Goal: Information Seeking & Learning: Learn about a topic

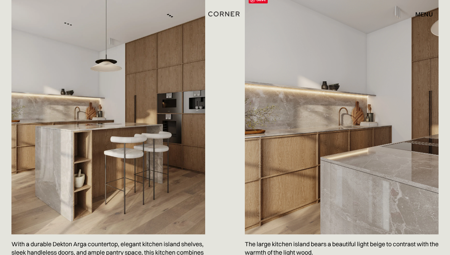
scroll to position [426, 0]
click at [403, 201] on img at bounding box center [342, 113] width 194 height 242
click at [294, 115] on img at bounding box center [342, 113] width 194 height 242
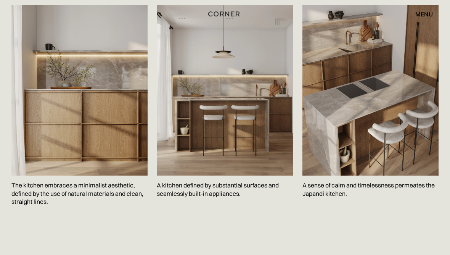
scroll to position [1098, 0]
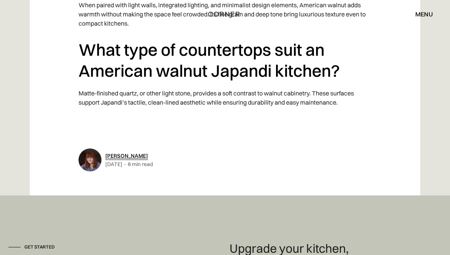
scroll to position [4116, 0]
click at [119, 152] on link "[PERSON_NAME]" at bounding box center [126, 155] width 43 height 7
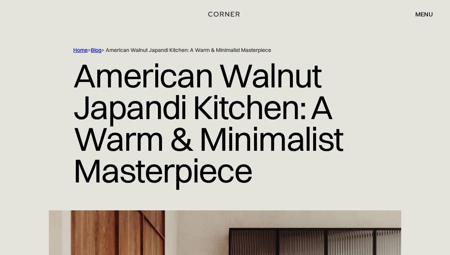
scroll to position [14, 0]
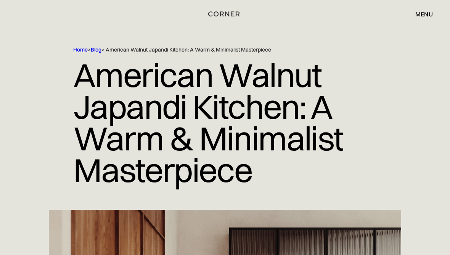
click at [79, 53] on link "Home" at bounding box center [80, 49] width 14 height 7
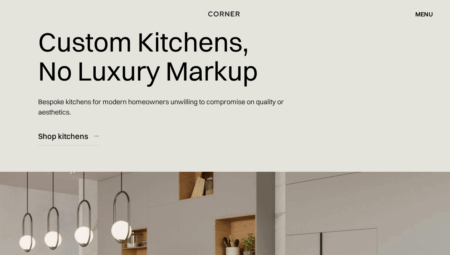
scroll to position [39, 0]
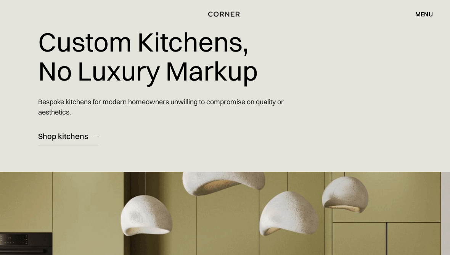
click at [61, 138] on div "Shop kitchens" at bounding box center [63, 136] width 50 height 10
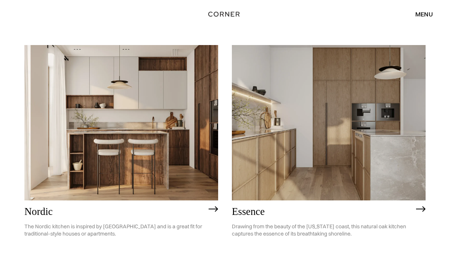
scroll to position [72, 0]
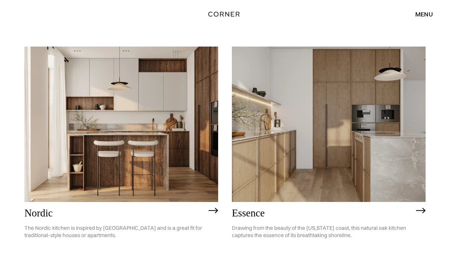
click at [119, 151] on img at bounding box center [121, 123] width 194 height 155
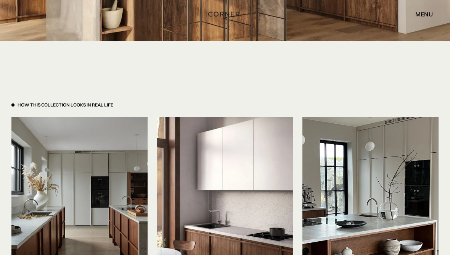
scroll to position [1661, 0]
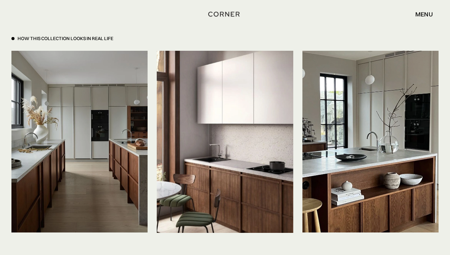
click at [49, 194] on img at bounding box center [79, 141] width 136 height 181
click at [421, 226] on img at bounding box center [370, 141] width 136 height 181
click at [412, 201] on img at bounding box center [370, 141] width 136 height 181
click at [421, 200] on img at bounding box center [370, 141] width 136 height 181
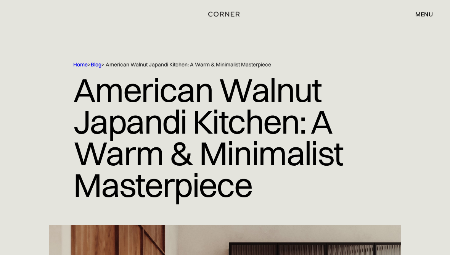
click at [80, 64] on link "Home" at bounding box center [80, 64] width 14 height 7
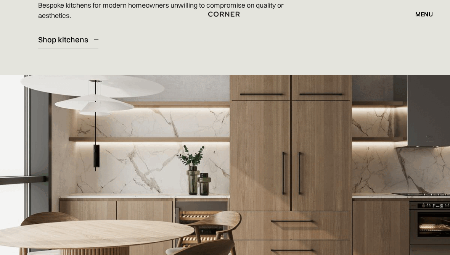
scroll to position [141, 0]
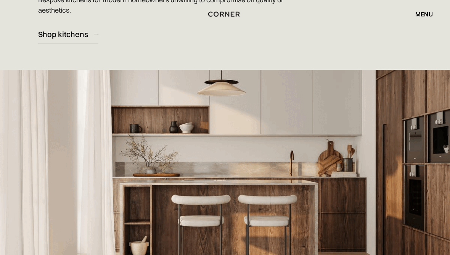
click at [56, 35] on div "Shop kitchens" at bounding box center [63, 34] width 50 height 10
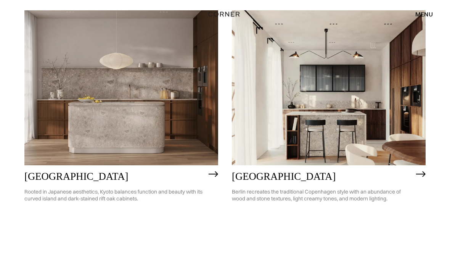
scroll to position [368, 0]
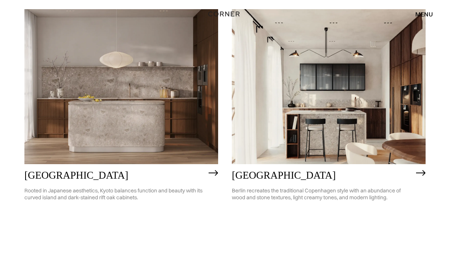
click at [394, 149] on img at bounding box center [329, 87] width 194 height 155
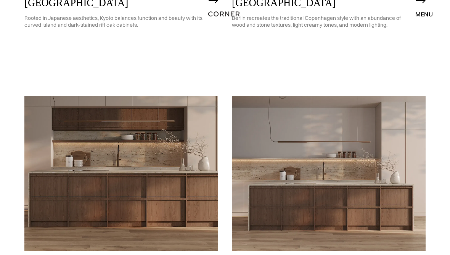
scroll to position [541, 0]
click at [55, 210] on img at bounding box center [121, 173] width 194 height 155
click at [372, 189] on img at bounding box center [329, 173] width 194 height 155
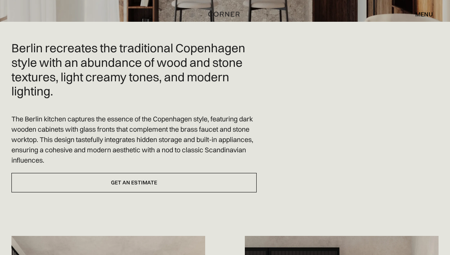
scroll to position [207, 0]
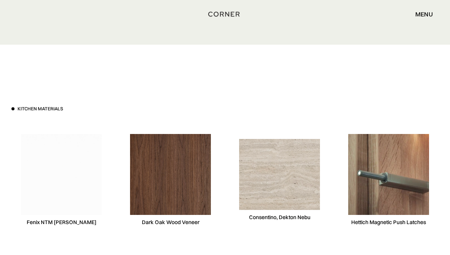
scroll to position [2118, 0]
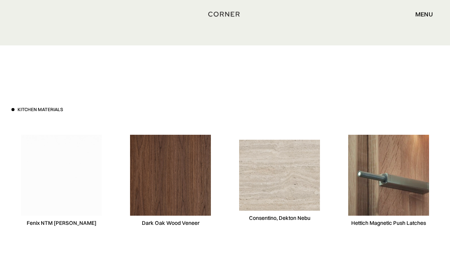
click at [286, 178] on img at bounding box center [279, 174] width 81 height 71
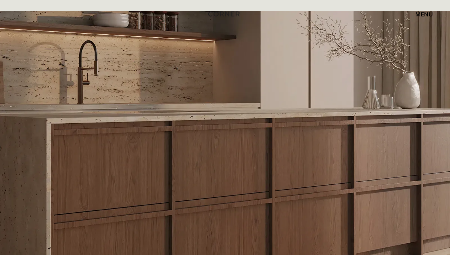
scroll to position [1443, 0]
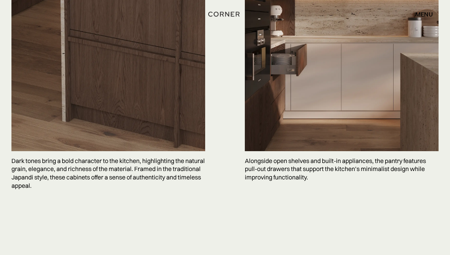
scroll to position [1838, 0]
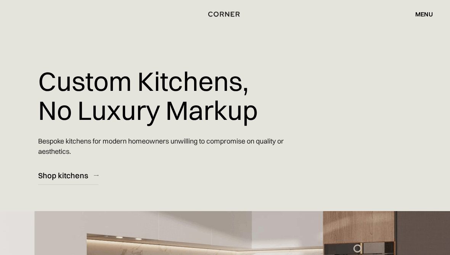
click at [63, 183] on link "Shop kitchens" at bounding box center [68, 175] width 60 height 19
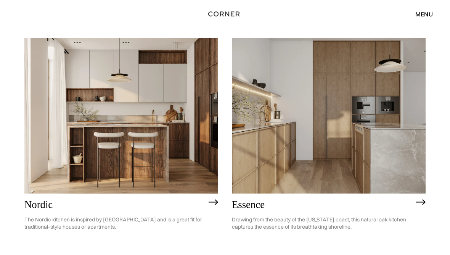
scroll to position [81, 0]
click at [391, 146] on img at bounding box center [329, 115] width 194 height 155
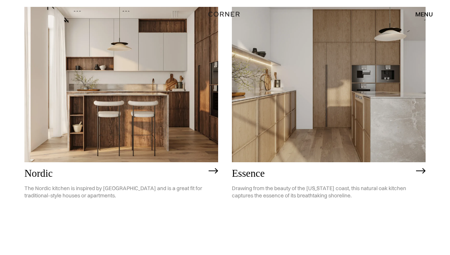
scroll to position [111, 0]
click at [78, 107] on img at bounding box center [121, 85] width 194 height 155
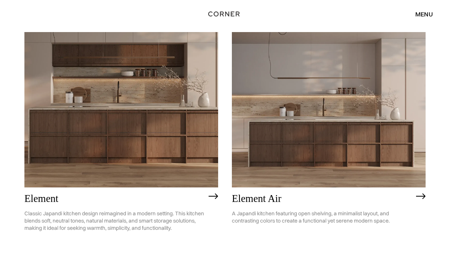
scroll to position [607, 0]
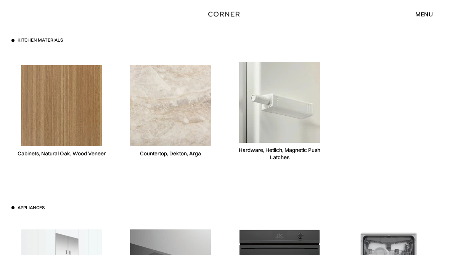
scroll to position [1975, 0]
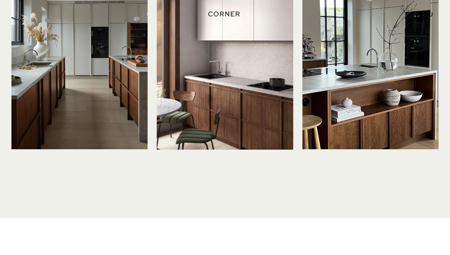
scroll to position [1728, 0]
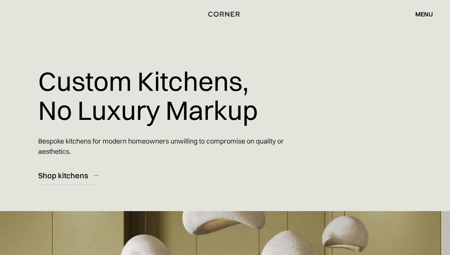
click at [55, 178] on div "Shop kitchens" at bounding box center [63, 175] width 50 height 10
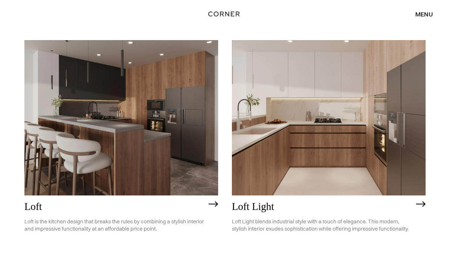
scroll to position [1654, 0]
click at [380, 156] on img at bounding box center [329, 117] width 194 height 155
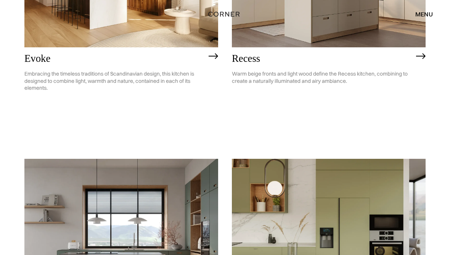
scroll to position [1010, 0]
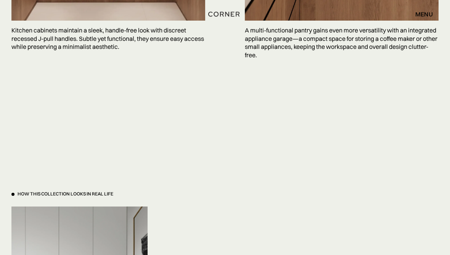
scroll to position [2201, 0]
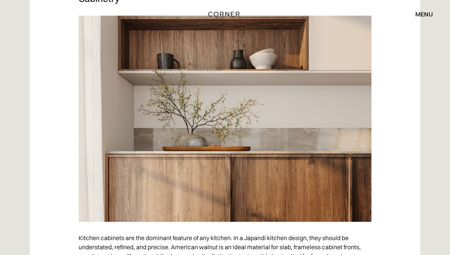
scroll to position [1436, 0]
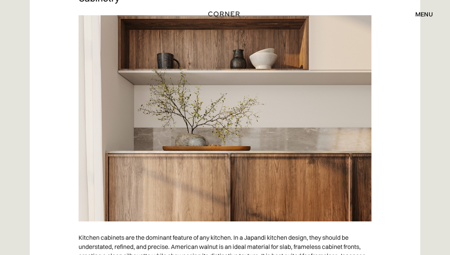
click at [352, 114] on img at bounding box center [224, 119] width 293 height 206
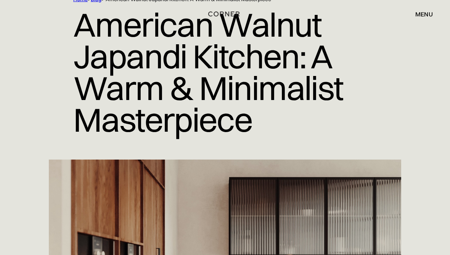
scroll to position [0, 0]
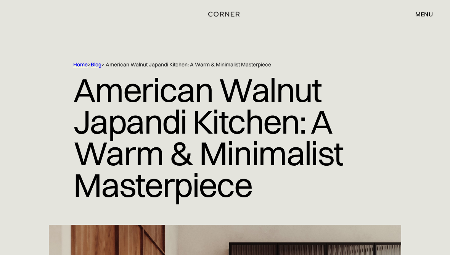
click at [80, 67] on link "Home" at bounding box center [80, 64] width 14 height 7
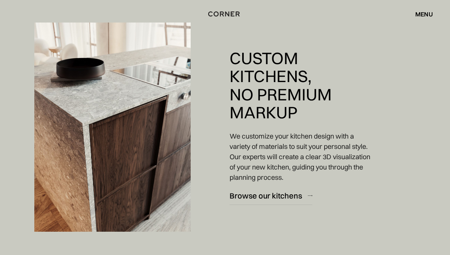
scroll to position [815, 0]
click at [282, 195] on div "Browse our kitchens" at bounding box center [265, 196] width 72 height 10
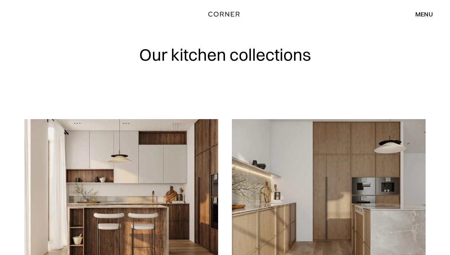
click at [424, 14] on div "menu" at bounding box center [424, 14] width 18 height 6
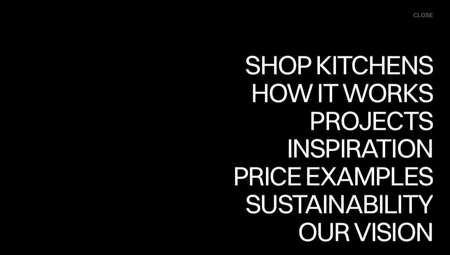
click at [413, 149] on div "Inspiration" at bounding box center [354, 148] width 157 height 27
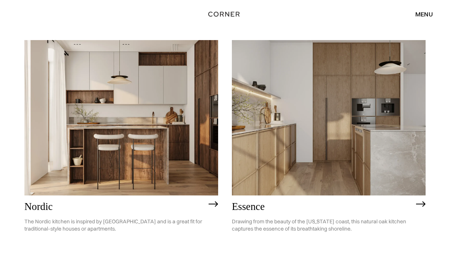
scroll to position [93, 0]
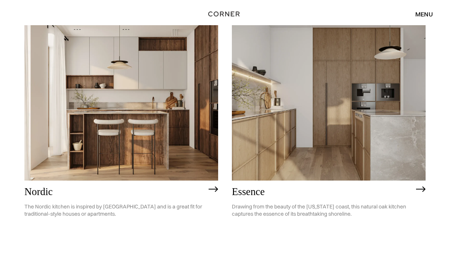
click at [85, 116] on img at bounding box center [121, 103] width 194 height 155
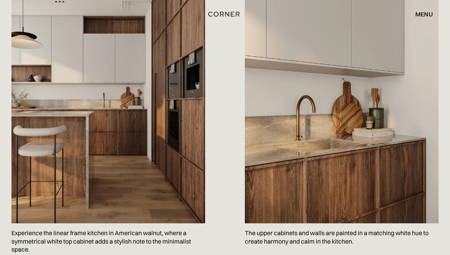
scroll to position [448, 0]
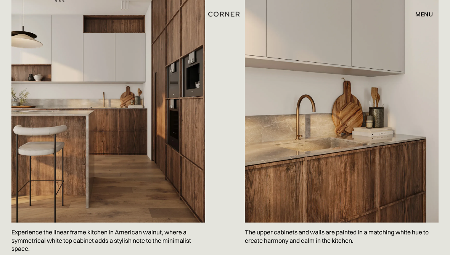
click at [357, 156] on img at bounding box center [342, 101] width 194 height 242
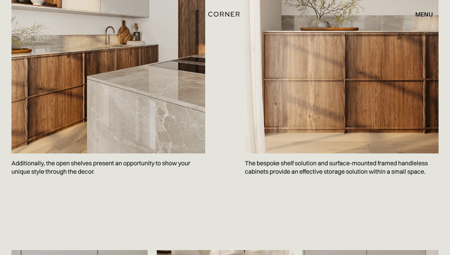
scroll to position [871, 0]
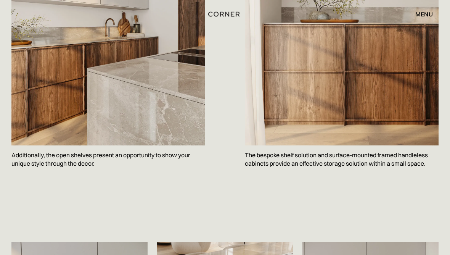
click at [127, 112] on img at bounding box center [108, 24] width 194 height 242
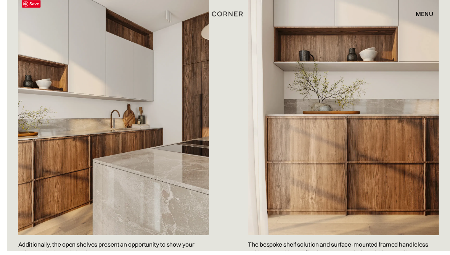
scroll to position [820, 0]
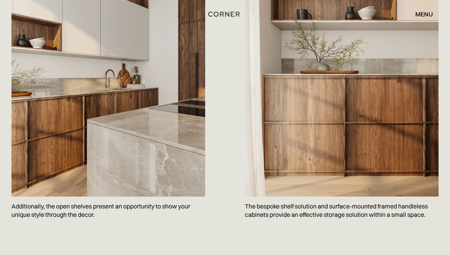
click at [415, 173] on img at bounding box center [342, 75] width 194 height 242
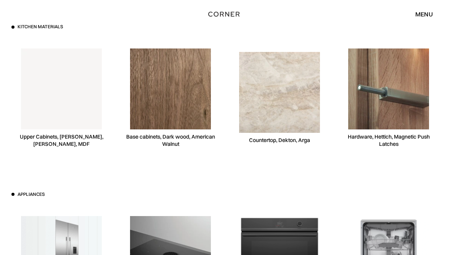
scroll to position [2000, 0]
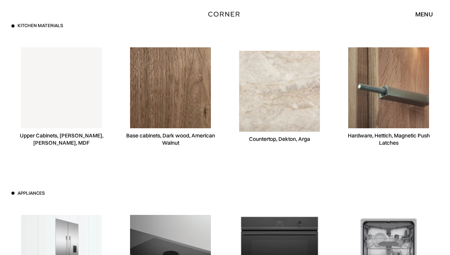
click at [274, 102] on img at bounding box center [279, 91] width 81 height 81
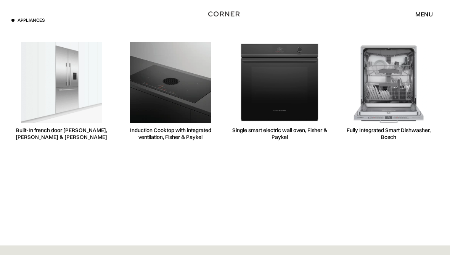
scroll to position [2172, 0]
